Goal: Check status

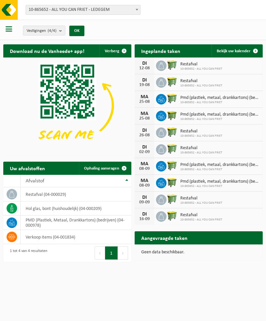
click at [255, 54] on span at bounding box center [255, 50] width 13 height 13
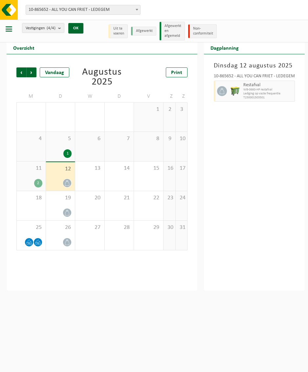
click at [32, 179] on div "2" at bounding box center [31, 183] width 22 height 9
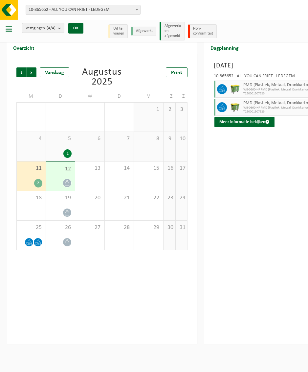
click at [56, 31] on span "Vestigingen (4/4)" at bounding box center [41, 28] width 30 height 10
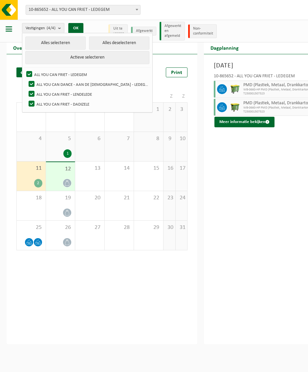
click at [30, 89] on label "ALL YOU CAN DANCE - AAN DE [DEMOGRAPHIC_DATA] - LEDEGEM" at bounding box center [88, 84] width 122 height 10
click at [26, 79] on input "ALL YOU CAN DANCE - AAN DE [DEMOGRAPHIC_DATA] - LEDEGEM" at bounding box center [26, 79] width 0 height 0
checkbox input "false"
click at [31, 99] on label "ALL YOU CAN FRIET - LENDELEDE" at bounding box center [88, 94] width 122 height 10
click at [26, 89] on input "ALL YOU CAN FRIET - LENDELEDE" at bounding box center [26, 89] width 0 height 0
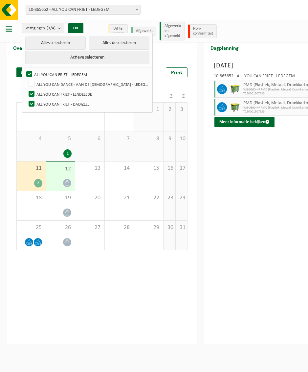
checkbox input "false"
click at [32, 109] on label "ALL YOU CAN FRIET - DADIZELE" at bounding box center [88, 104] width 122 height 10
click at [26, 99] on input "ALL YOU CAN FRIET - DADIZELE" at bounding box center [26, 99] width 0 height 0
checkbox input "false"
click at [266, 178] on div "Maandag 11 augustus 2025 10-865652 - ALL YOU CAN FRIET - LEDEGEM PMD (Plastiek,…" at bounding box center [275, 199] width 142 height 290
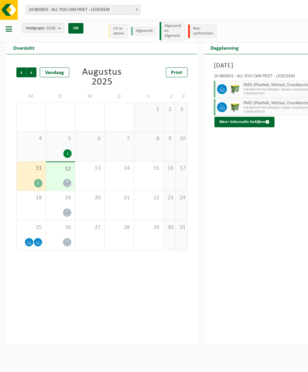
click at [74, 30] on button "OK" at bounding box center [75, 28] width 15 height 11
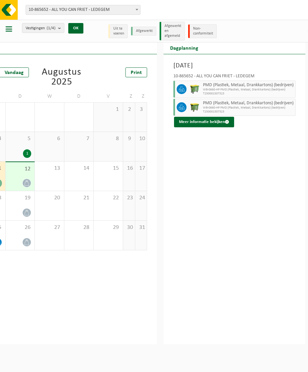
scroll to position [0, 50]
click at [225, 124] on span at bounding box center [227, 122] width 4 height 4
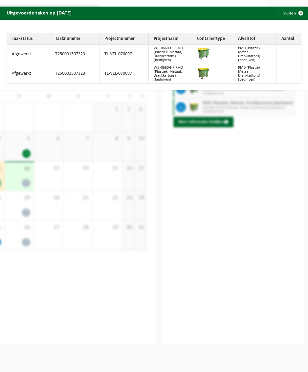
click at [266, 90] on div "Taakstatus Taaknummer Projectnummer Projectnaam Containertype Afvalstof Aantal …" at bounding box center [154, 55] width 308 height 70
click at [266, 17] on span "button" at bounding box center [301, 13] width 13 height 13
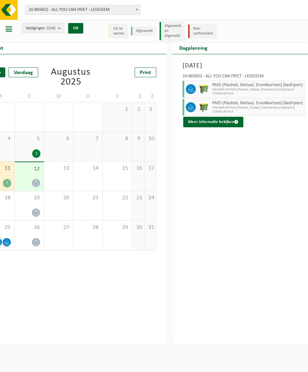
scroll to position [0, 0]
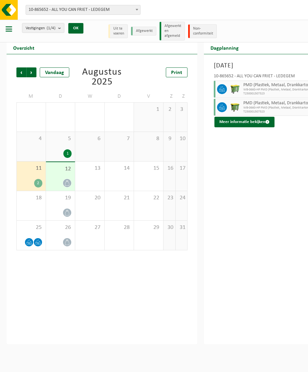
click at [34, 239] on div at bounding box center [31, 242] width 22 height 9
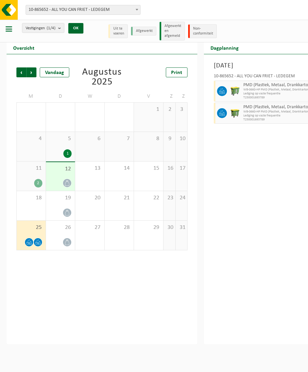
click at [32, 185] on div "2" at bounding box center [31, 183] width 22 height 9
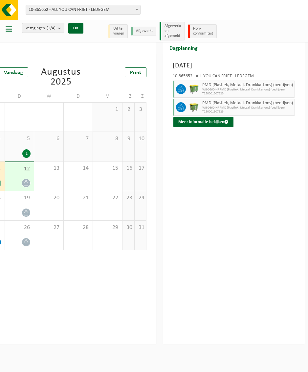
scroll to position [0, 49]
